Goal: Participate in discussion: Engage in conversation with other users on a specific topic

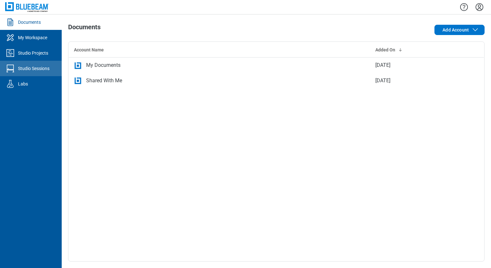
click at [31, 70] on div "Studio Sessions" at bounding box center [33, 68] width 31 height 6
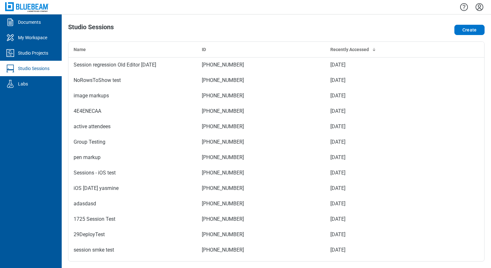
click at [248, 26] on div "Studio Sessions" at bounding box center [193, 29] width 250 height 13
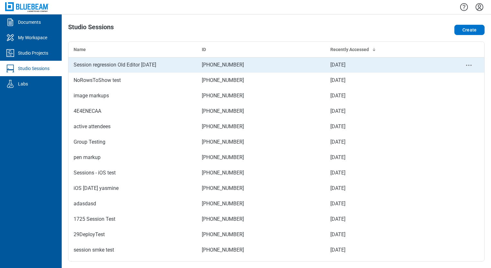
click at [126, 67] on div "Session regression Old Editor [DATE]" at bounding box center [133, 65] width 118 height 8
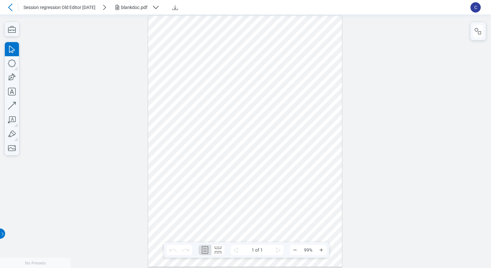
click at [10, 6] on icon at bounding box center [10, 7] width 4 height 7
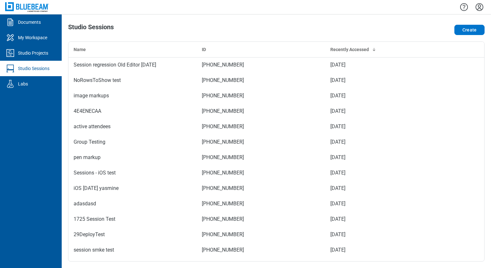
click at [478, 9] on icon "Settings" at bounding box center [479, 7] width 8 height 8
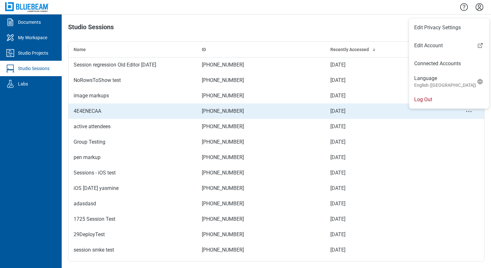
drag, startPoint x: 420, startPoint y: 103, endPoint x: 416, endPoint y: 103, distance: 3.5
click at [420, 103] on li "Log Out" at bounding box center [449, 100] width 80 height 18
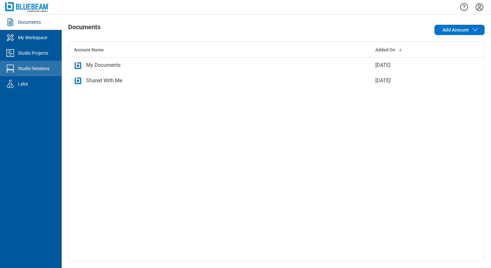
click at [42, 67] on div "Studio Sessions" at bounding box center [33, 68] width 31 height 6
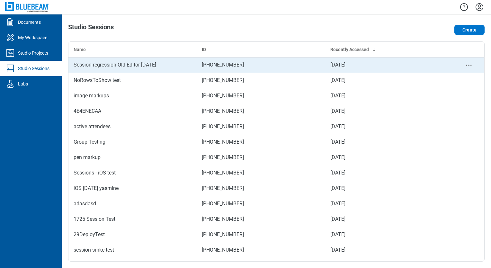
click at [138, 67] on div "Session regression Old Editor [DATE]" at bounding box center [133, 65] width 118 height 8
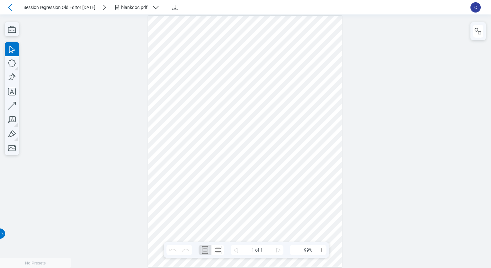
click at [281, 191] on div at bounding box center [245, 141] width 194 height 251
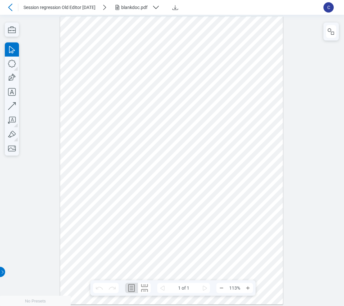
click at [162, 204] on div at bounding box center [171, 160] width 223 height 288
click at [12, 63] on icon "button" at bounding box center [12, 64] width 14 height 14
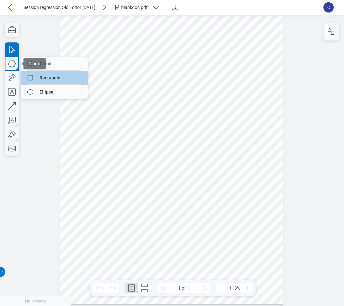
drag, startPoint x: 56, startPoint y: 61, endPoint x: 52, endPoint y: 75, distance: 15.2
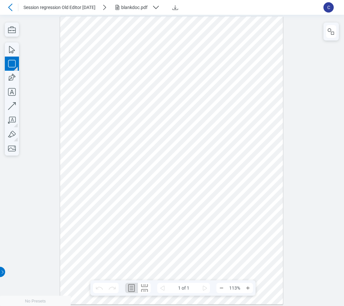
drag, startPoint x: 148, startPoint y: 64, endPoint x: 228, endPoint y: 90, distance: 84.2
click at [228, 90] on div at bounding box center [171, 160] width 223 height 288
drag, startPoint x: 233, startPoint y: 148, endPoint x: 199, endPoint y: 143, distance: 34.0
click at [234, 148] on div at bounding box center [171, 160] width 223 height 288
drag, startPoint x: 99, startPoint y: 221, endPoint x: 151, endPoint y: 197, distance: 57.2
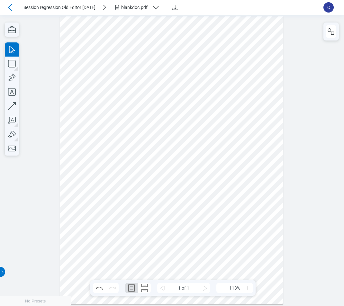
click at [128, 187] on div at bounding box center [171, 160] width 223 height 288
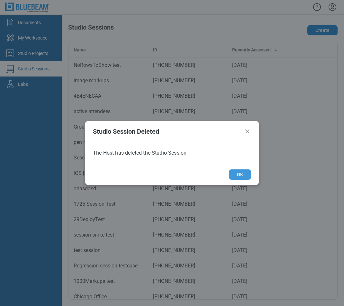
click at [236, 175] on button "OK" at bounding box center [240, 174] width 22 height 10
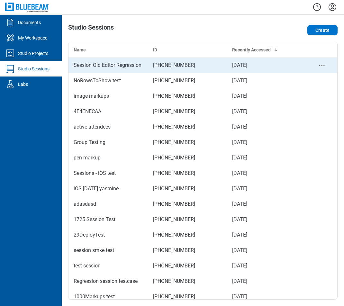
click at [124, 68] on div "Session Old Editor Regression" at bounding box center [108, 65] width 69 height 8
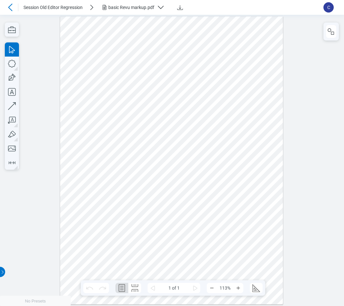
click at [135, 8] on div "basic Revu markup.pdf" at bounding box center [131, 7] width 46 height 6
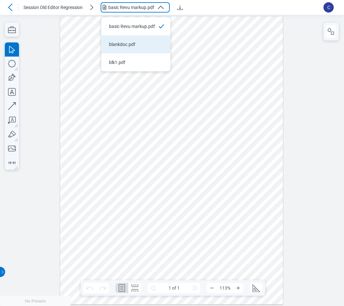
click at [129, 40] on li "blankdoc.pdf" at bounding box center [135, 44] width 69 height 18
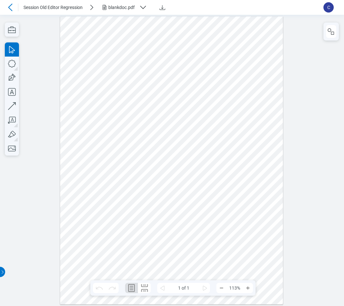
click at [125, 10] on div "blankdoc.pdf" at bounding box center [122, 7] width 28 height 6
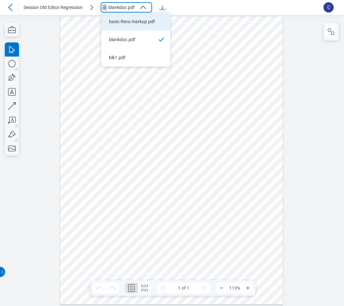
click at [132, 24] on div "basic Revu markup.pdf" at bounding box center [132, 21] width 46 height 6
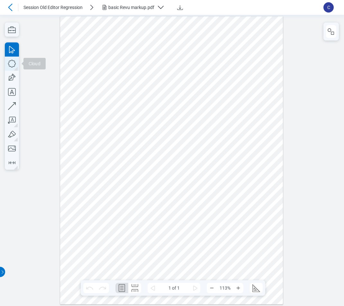
click at [14, 62] on icon "button" at bounding box center [12, 64] width 14 height 14
drag, startPoint x: 131, startPoint y: 176, endPoint x: 188, endPoint y: 231, distance: 78.6
click at [175, 228] on div at bounding box center [171, 160] width 223 height 288
drag, startPoint x: 253, startPoint y: 169, endPoint x: 223, endPoint y: 212, distance: 52.1
click at [220, 210] on div at bounding box center [171, 160] width 223 height 288
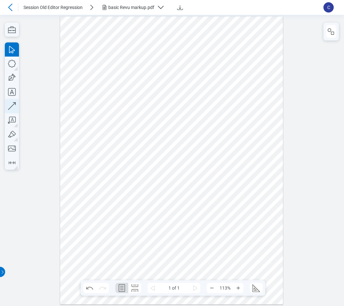
click at [13, 109] on icon "button" at bounding box center [12, 106] width 14 height 14
drag, startPoint x: 239, startPoint y: 187, endPoint x: 221, endPoint y: 214, distance: 32.4
click at [218, 212] on div at bounding box center [171, 160] width 223 height 288
click at [236, 237] on div at bounding box center [171, 160] width 223 height 288
click at [219, 209] on div at bounding box center [171, 160] width 223 height 288
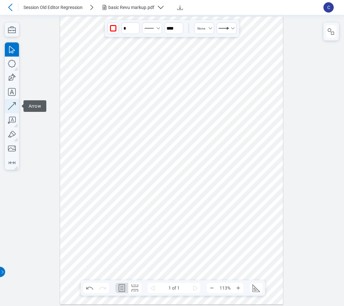
click at [16, 106] on icon "button" at bounding box center [12, 106] width 14 height 14
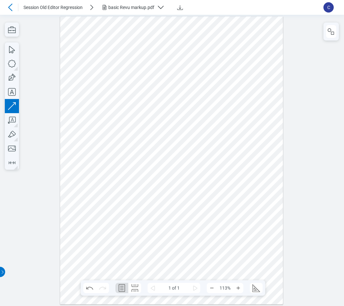
drag, startPoint x: 110, startPoint y: 173, endPoint x: 88, endPoint y: 222, distance: 53.7
click at [74, 210] on div at bounding box center [171, 160] width 223 height 288
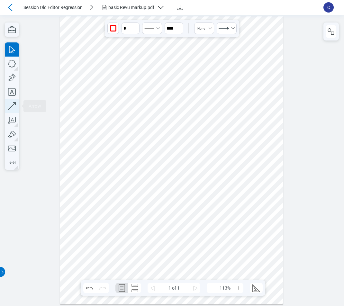
click at [12, 103] on icon "button" at bounding box center [12, 106] width 14 height 14
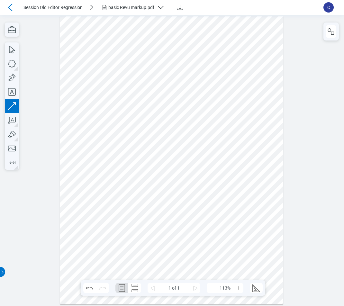
drag, startPoint x: 254, startPoint y: 208, endPoint x: 227, endPoint y: 249, distance: 49.7
click at [227, 249] on div at bounding box center [171, 160] width 223 height 288
click at [217, 255] on div at bounding box center [171, 160] width 223 height 288
click at [233, 240] on div at bounding box center [171, 160] width 223 height 288
click at [231, 198] on div at bounding box center [171, 160] width 223 height 288
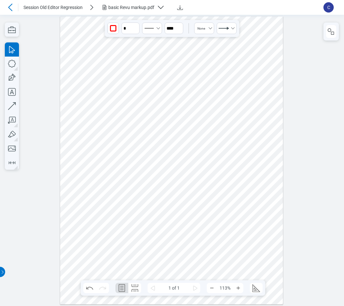
click at [232, 241] on div at bounding box center [171, 160] width 223 height 288
click at [266, 237] on div at bounding box center [171, 160] width 223 height 288
click at [228, 246] on div at bounding box center [171, 160] width 223 height 288
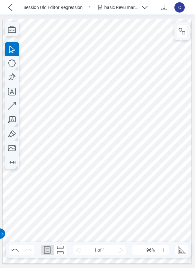
drag, startPoint x: 89, startPoint y: 217, endPoint x: 33, endPoint y: 79, distance: 149.4
click at [89, 217] on div at bounding box center [97, 141] width 189 height 244
click at [12, 61] on icon "button" at bounding box center [12, 63] width 14 height 14
drag, startPoint x: 37, startPoint y: 213, endPoint x: 74, endPoint y: 226, distance: 38.7
click at [74, 226] on div at bounding box center [97, 141] width 189 height 244
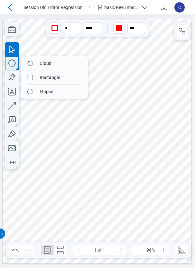
click at [13, 65] on icon "button" at bounding box center [12, 63] width 14 height 14
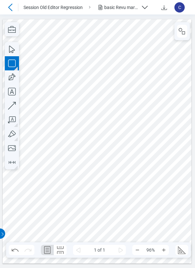
drag, startPoint x: 96, startPoint y: 213, endPoint x: 112, endPoint y: 231, distance: 24.4
click at [112, 231] on div at bounding box center [97, 141] width 189 height 244
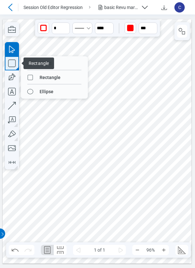
click at [14, 66] on icon "button" at bounding box center [12, 63] width 14 height 14
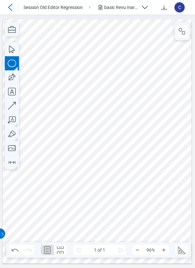
drag, startPoint x: 117, startPoint y: 195, endPoint x: 132, endPoint y: 209, distance: 20.7
click at [132, 209] on div at bounding box center [97, 141] width 189 height 244
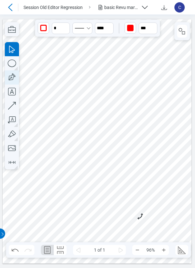
click at [13, 77] on icon "button" at bounding box center [12, 77] width 14 height 14
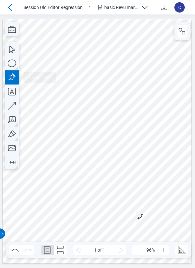
drag, startPoint x: 120, startPoint y: 150, endPoint x: 130, endPoint y: 143, distance: 12.9
click at [121, 149] on div at bounding box center [97, 141] width 189 height 244
drag, startPoint x: 133, startPoint y: 140, endPoint x: 140, endPoint y: 150, distance: 12.3
click at [133, 140] on div at bounding box center [97, 141] width 189 height 244
click at [143, 156] on div at bounding box center [97, 141] width 189 height 244
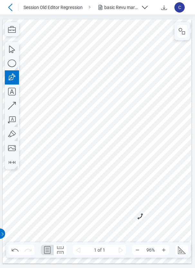
click at [123, 164] on div at bounding box center [97, 141] width 189 height 244
click at [122, 150] on div at bounding box center [97, 141] width 189 height 244
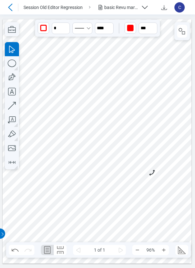
click at [154, 143] on div at bounding box center [97, 141] width 189 height 244
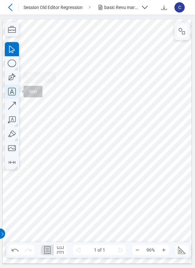
click at [14, 90] on icon "button" at bounding box center [12, 91] width 14 height 14
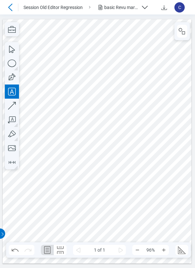
click at [60, 139] on div at bounding box center [97, 141] width 189 height 244
click at [103, 137] on div at bounding box center [97, 141] width 189 height 244
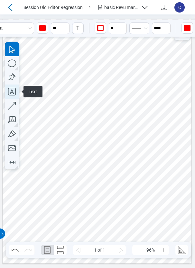
click at [13, 94] on icon "button" at bounding box center [12, 91] width 14 height 14
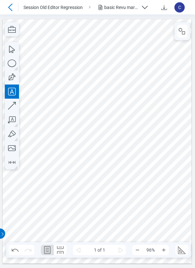
drag, startPoint x: 39, startPoint y: 109, endPoint x: 55, endPoint y: 117, distance: 18.1
click at [55, 117] on div at bounding box center [97, 141] width 189 height 244
click at [66, 108] on div at bounding box center [97, 141] width 189 height 244
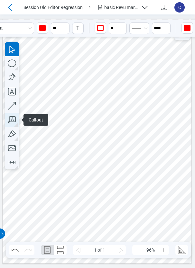
click at [14, 120] on icon "button" at bounding box center [12, 120] width 14 height 14
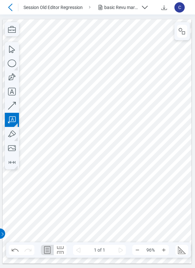
drag, startPoint x: 9, startPoint y: 190, endPoint x: 22, endPoint y: 197, distance: 14.2
click at [22, 197] on div at bounding box center [97, 141] width 189 height 244
click at [42, 182] on div at bounding box center [97, 141] width 189 height 244
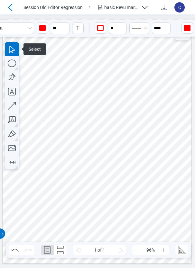
drag, startPoint x: 52, startPoint y: 198, endPoint x: 95, endPoint y: 203, distance: 43.0
click at [95, 203] on div at bounding box center [97, 141] width 189 height 244
drag, startPoint x: 96, startPoint y: 201, endPoint x: 42, endPoint y: 200, distance: 53.7
click at [42, 200] on div at bounding box center [97, 141] width 189 height 244
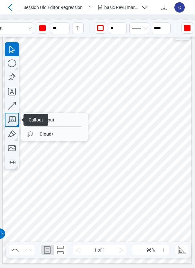
click at [13, 120] on icon "button" at bounding box center [12, 119] width 8 height 7
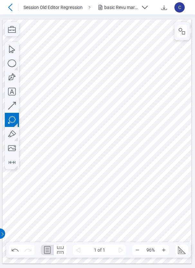
drag, startPoint x: 131, startPoint y: 226, endPoint x: 136, endPoint y: 230, distance: 6.4
click at [136, 230] on div at bounding box center [97, 141] width 189 height 244
click at [149, 231] on div at bounding box center [97, 141] width 189 height 244
click at [166, 217] on div at bounding box center [97, 141] width 189 height 244
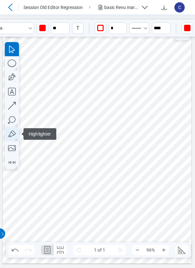
click at [11, 134] on icon "button" at bounding box center [12, 134] width 14 height 14
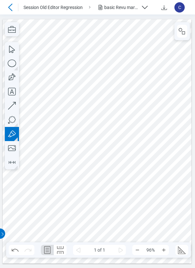
click at [170, 155] on div at bounding box center [97, 141] width 189 height 244
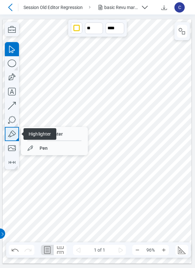
click at [10, 137] on icon "button" at bounding box center [12, 133] width 8 height 7
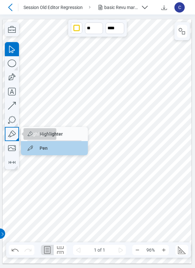
drag, startPoint x: 44, startPoint y: 151, endPoint x: 152, endPoint y: 122, distance: 111.2
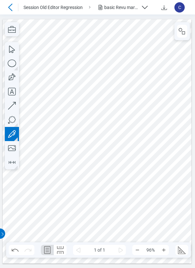
drag, startPoint x: 149, startPoint y: 140, endPoint x: 164, endPoint y: 139, distance: 14.8
click at [157, 134] on div at bounding box center [97, 141] width 189 height 244
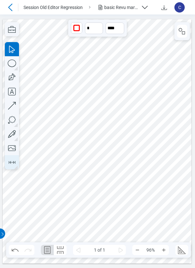
click at [15, 163] on icon "button" at bounding box center [12, 162] width 7 height 3
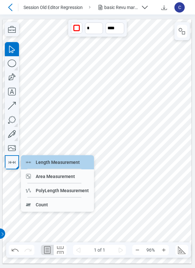
drag, startPoint x: 47, startPoint y: 163, endPoint x: 62, endPoint y: 162, distance: 14.9
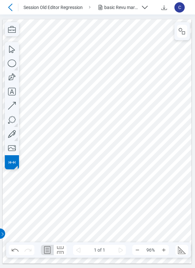
drag, startPoint x: 31, startPoint y: 180, endPoint x: 59, endPoint y: 180, distance: 27.9
click at [59, 180] on div at bounding box center [97, 141] width 189 height 244
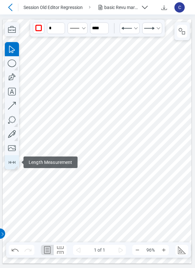
click at [11, 163] on icon "button" at bounding box center [12, 162] width 10 height 10
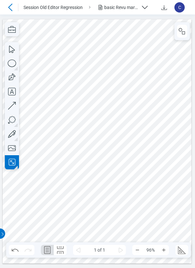
drag, startPoint x: 117, startPoint y: 176, endPoint x: 122, endPoint y: 183, distance: 8.9
click at [122, 183] on div at bounding box center [97, 141] width 189 height 244
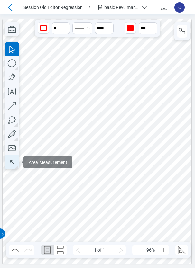
click at [14, 163] on icon "button" at bounding box center [12, 162] width 10 height 10
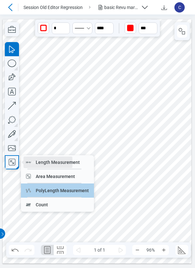
drag, startPoint x: 45, startPoint y: 192, endPoint x: 115, endPoint y: 171, distance: 73.1
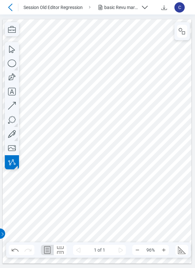
click at [142, 195] on div at bounding box center [97, 141] width 189 height 244
click at [149, 184] on div at bounding box center [97, 141] width 189 height 244
drag, startPoint x: 151, startPoint y: 196, endPoint x: 143, endPoint y: 205, distance: 11.6
click at [151, 197] on div at bounding box center [97, 141] width 189 height 244
drag, startPoint x: 140, startPoint y: 205, endPoint x: 141, endPoint y: 198, distance: 7.1
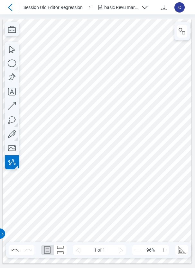
click at [140, 205] on div at bounding box center [97, 141] width 189 height 244
click at [141, 195] on div at bounding box center [97, 141] width 189 height 244
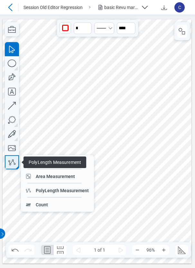
click at [16, 163] on icon "button" at bounding box center [12, 162] width 10 height 10
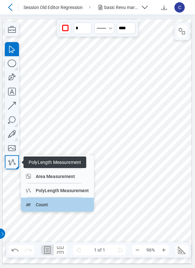
drag, startPoint x: 47, startPoint y: 205, endPoint x: 66, endPoint y: 193, distance: 22.0
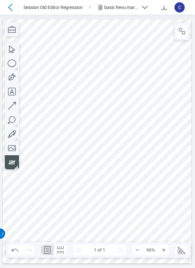
click at [14, 220] on div at bounding box center [97, 141] width 189 height 244
click at [23, 213] on div at bounding box center [97, 141] width 189 height 244
drag, startPoint x: 24, startPoint y: 221, endPoint x: 17, endPoint y: 228, distance: 9.5
click at [24, 222] on div at bounding box center [97, 141] width 189 height 244
click at [16, 228] on div at bounding box center [97, 141] width 189 height 244
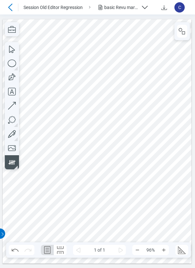
click at [21, 233] on div at bounding box center [97, 141] width 189 height 244
click at [31, 233] on div at bounding box center [97, 141] width 189 height 244
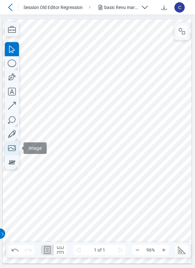
click at [15, 149] on icon "button" at bounding box center [12, 148] width 8 height 6
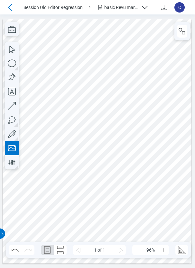
drag, startPoint x: 148, startPoint y: 64, endPoint x: 168, endPoint y: 86, distance: 29.3
click at [168, 86] on div at bounding box center [97, 141] width 189 height 244
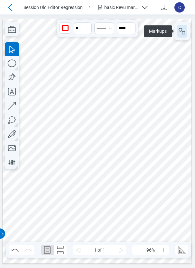
click at [181, 30] on icon "button" at bounding box center [182, 31] width 8 height 8
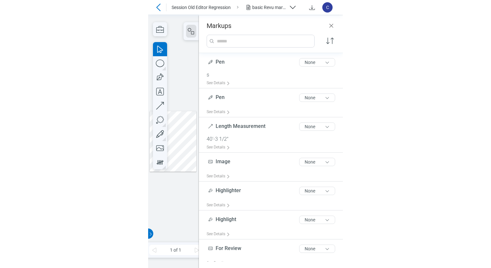
scroll to position [232, 0]
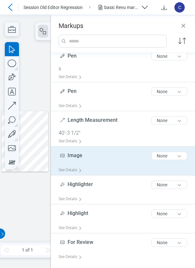
click at [124, 155] on div "Image 5 of 300 characters None" at bounding box center [125, 157] width 134 height 16
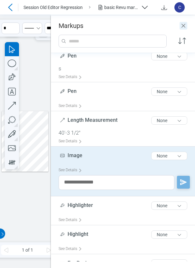
click at [183, 26] on icon "Close" at bounding box center [183, 26] width 8 height 8
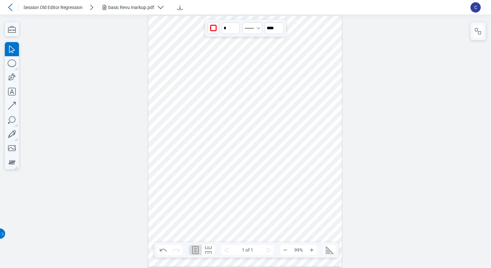
click at [135, 9] on div "basic Revu markup.pdf" at bounding box center [131, 7] width 46 height 6
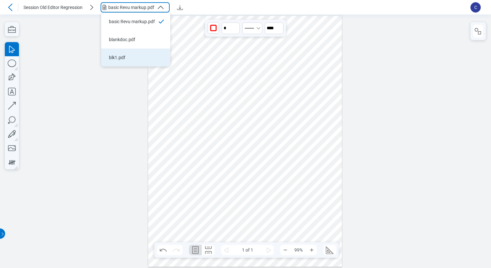
click at [119, 57] on div "blk1.pdf" at bounding box center [132, 57] width 46 height 6
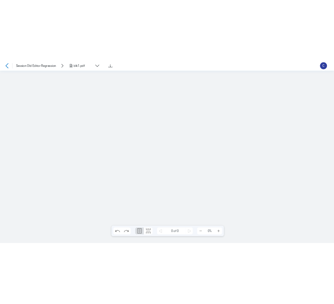
scroll to position [0, 0]
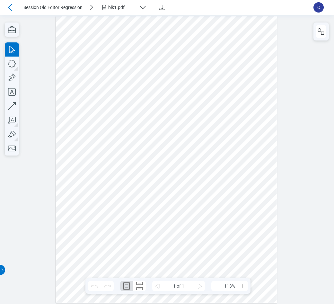
drag, startPoint x: 124, startPoint y: 5, endPoint x: 124, endPoint y: 11, distance: 5.5
click at [124, 5] on div "blk1.pdf" at bounding box center [122, 7] width 28 height 6
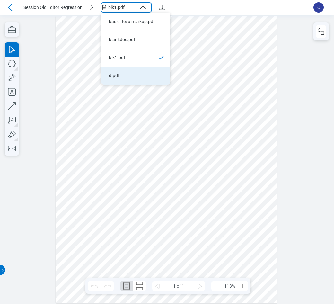
click at [121, 73] on div "d.pdf" at bounding box center [132, 75] width 46 height 6
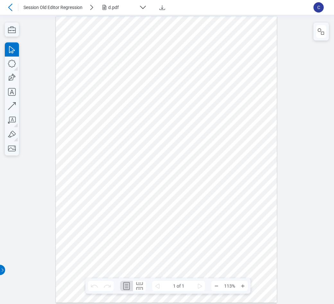
click at [141, 223] on div at bounding box center [166, 159] width 221 height 286
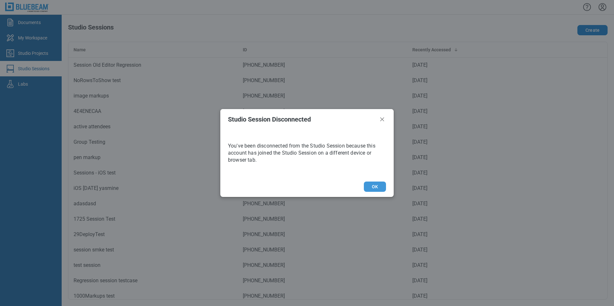
click at [343, 186] on button "OK" at bounding box center [375, 187] width 22 height 10
